Goal: Task Accomplishment & Management: Manage account settings

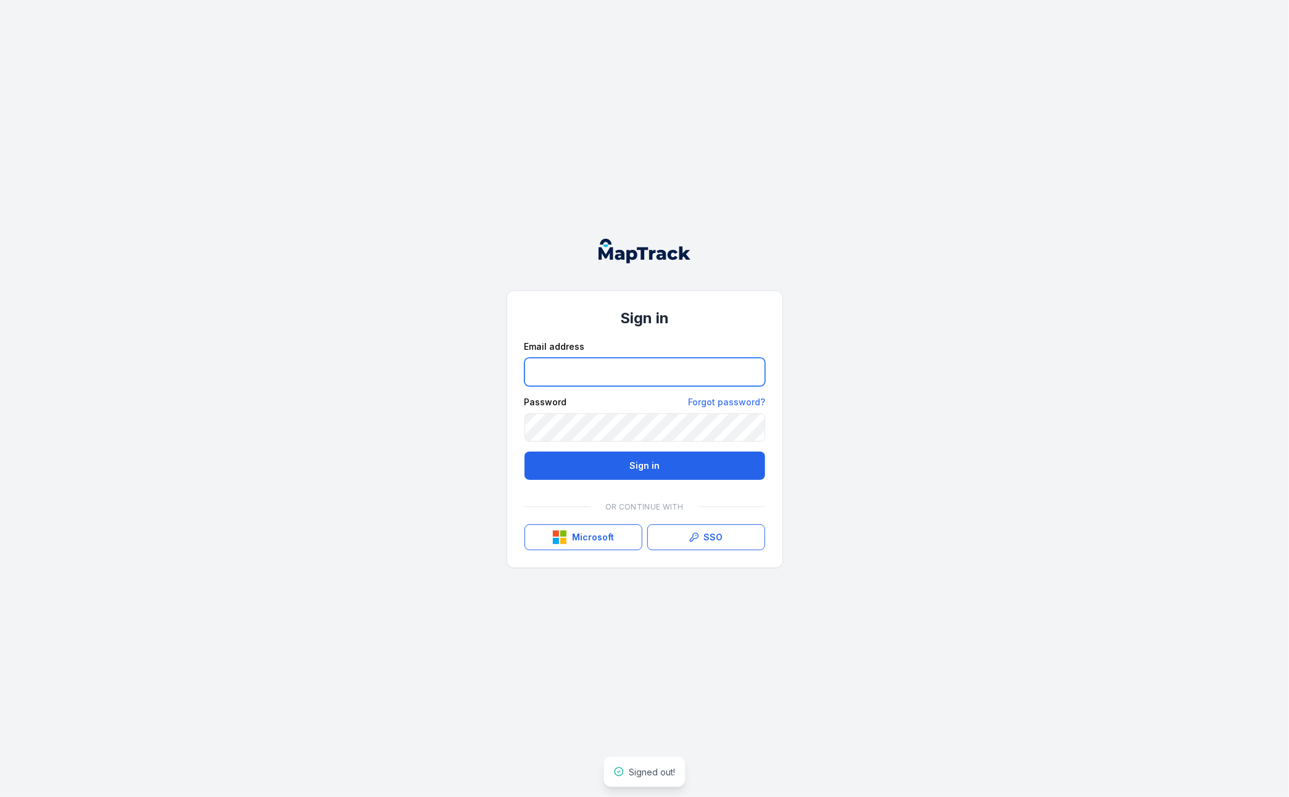
type input "**********"
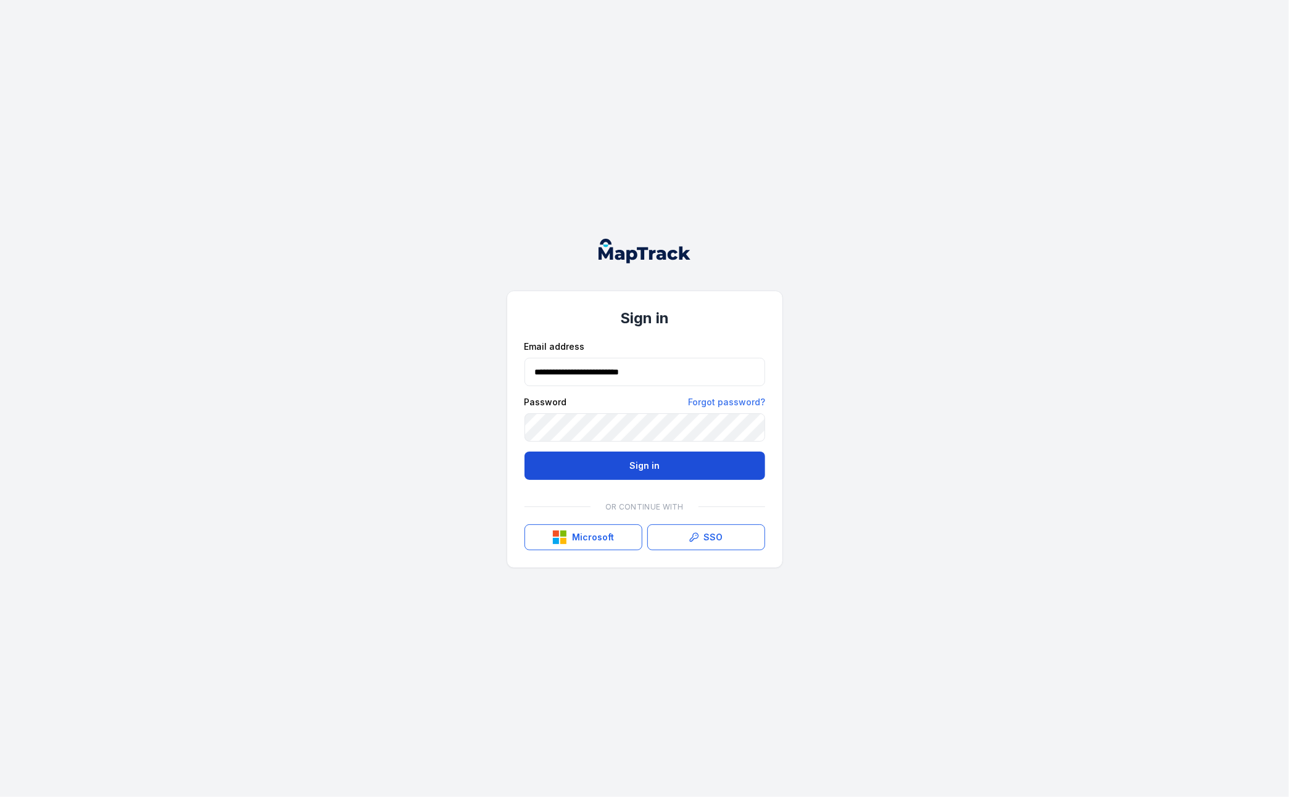
click at [623, 468] on button "Sign in" at bounding box center [645, 466] width 241 height 28
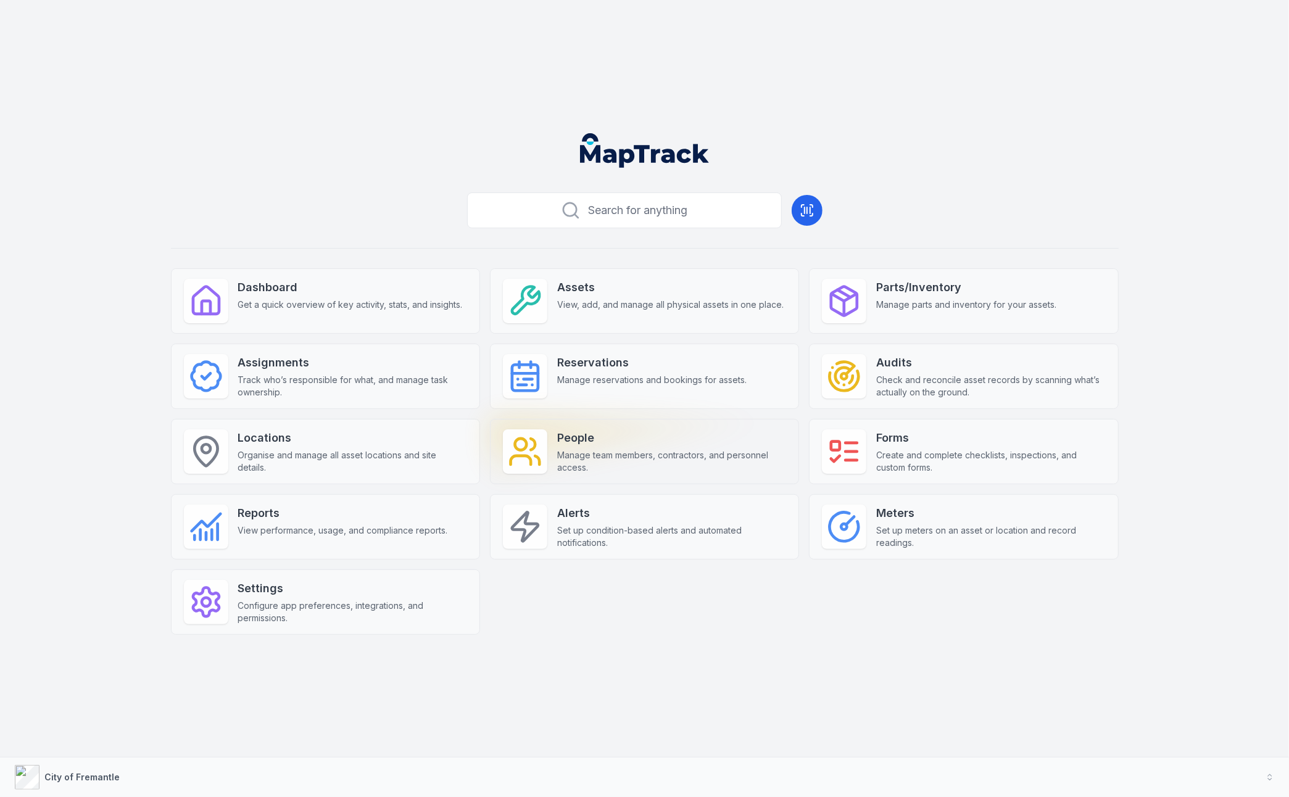
click at [656, 467] on span "Manage team members, contractors, and personnel access." at bounding box center [671, 461] width 229 height 25
